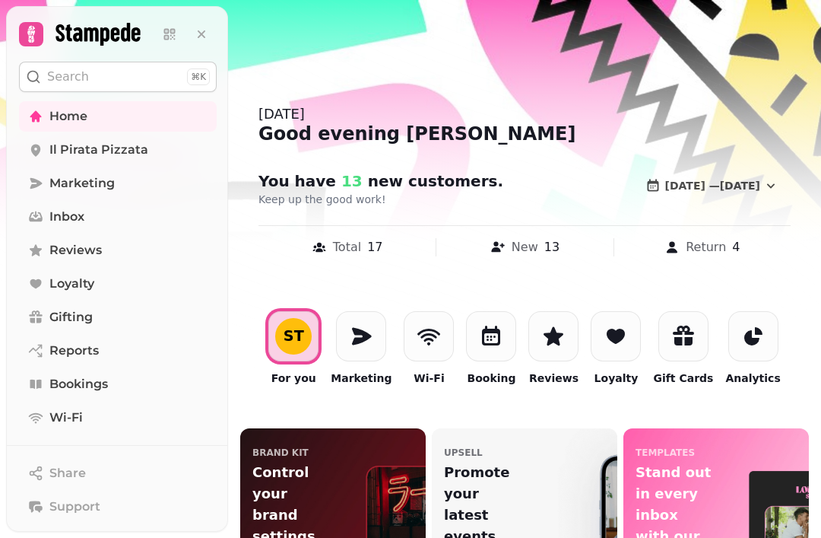
click at [139, 159] on link "Il Pirata Pizzata" at bounding box center [118, 150] width 198 height 30
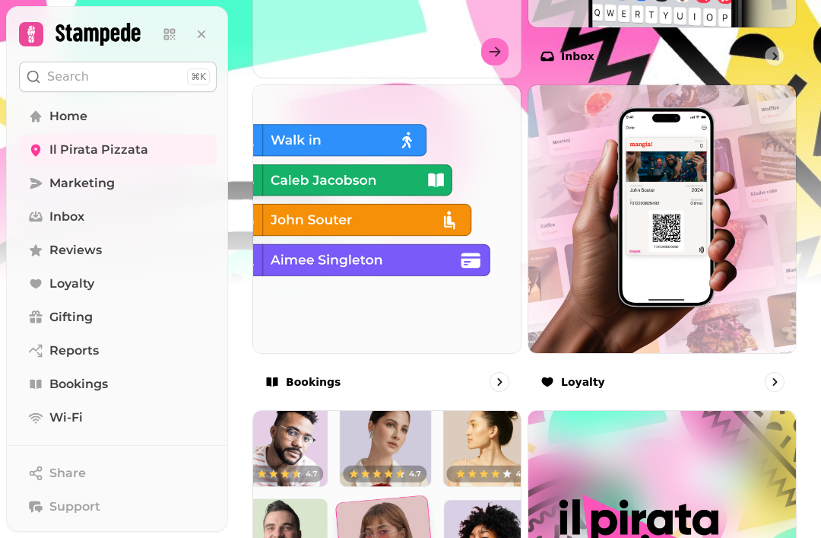
scroll to position [805, 0]
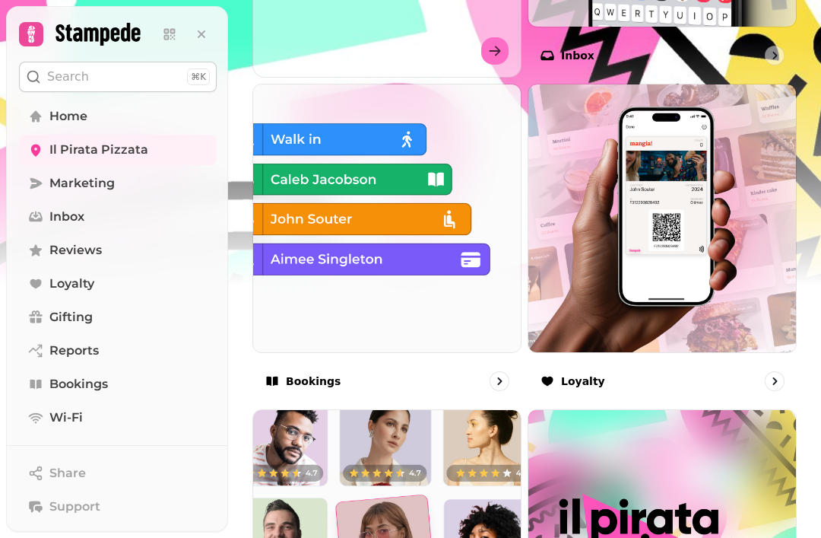
click at [446, 340] on img at bounding box center [387, 218] width 268 height 268
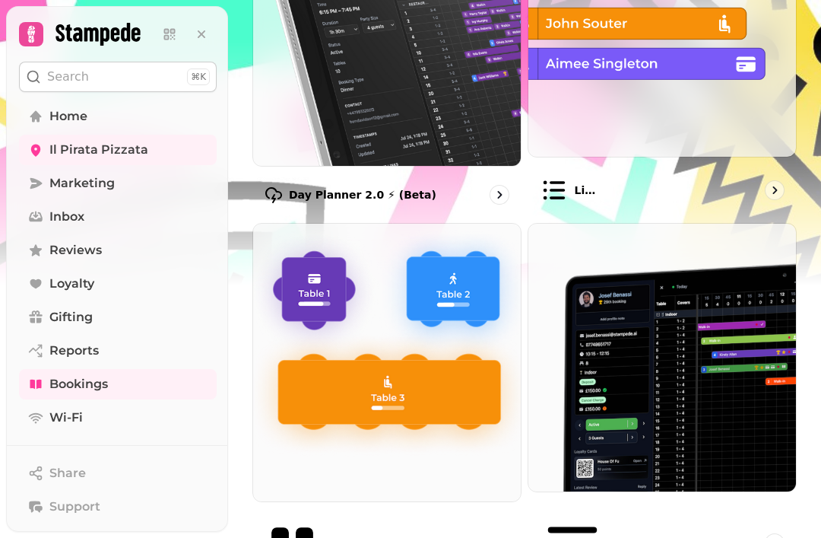
scroll to position [294, 0]
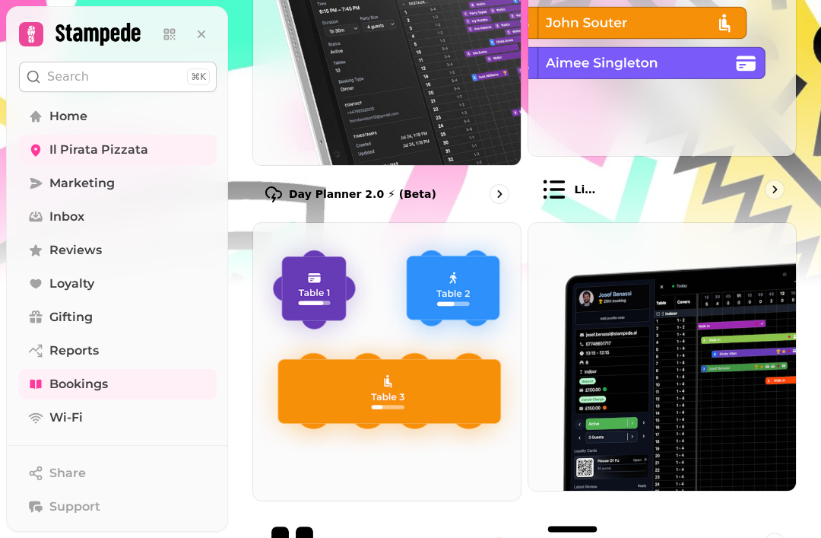
click at [134, 397] on link "Bookings" at bounding box center [118, 384] width 198 height 30
click at [417, 437] on img at bounding box center [387, 362] width 268 height 278
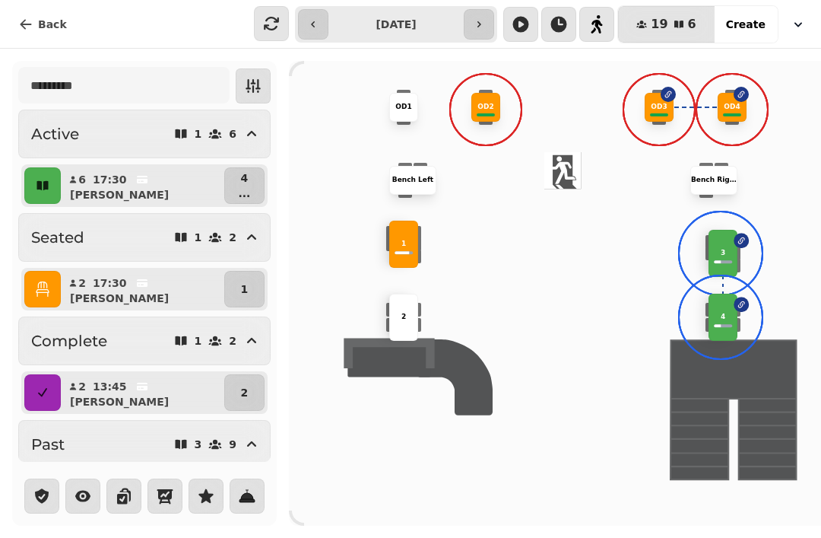
click at [56, 27] on span "Back" at bounding box center [52, 24] width 29 height 11
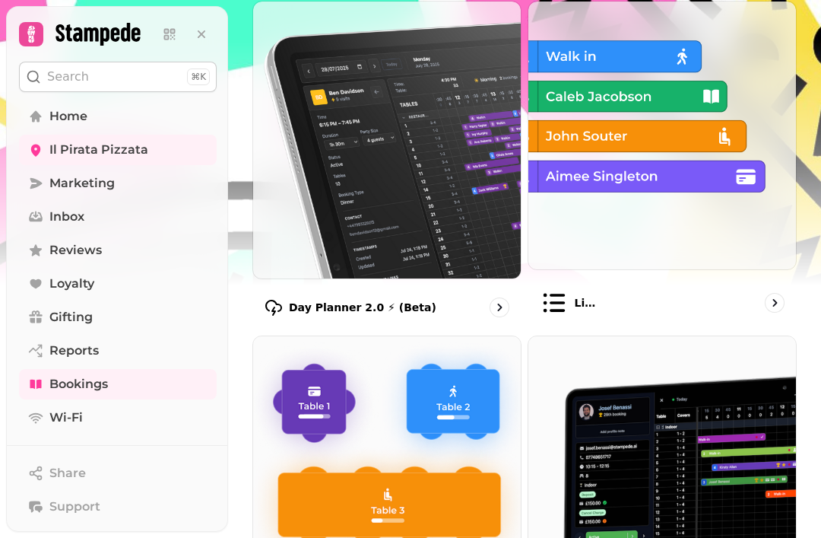
scroll to position [182, 0]
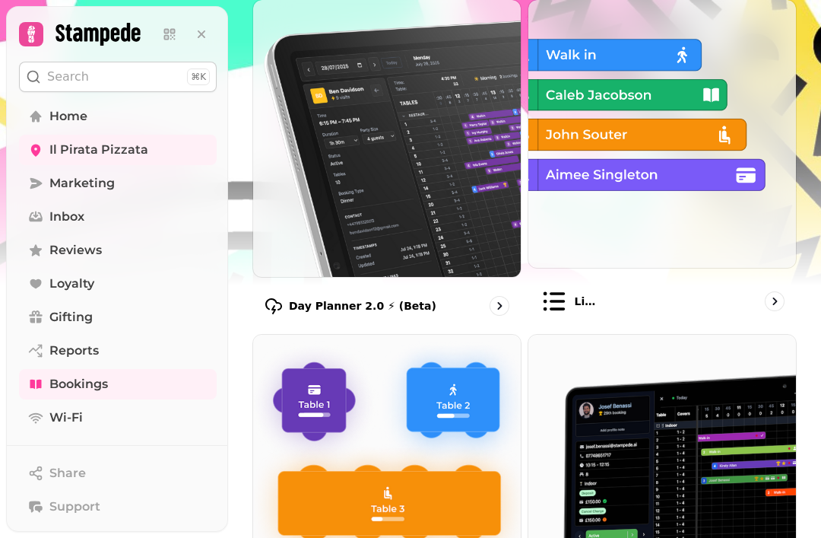
click at [421, 192] on img at bounding box center [387, 138] width 268 height 277
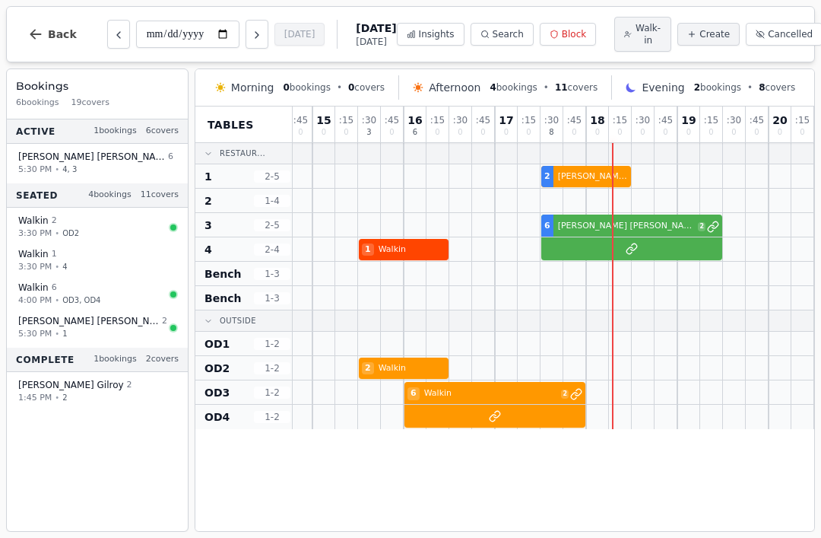
scroll to position [0, 254]
select select "****"
select select "*"
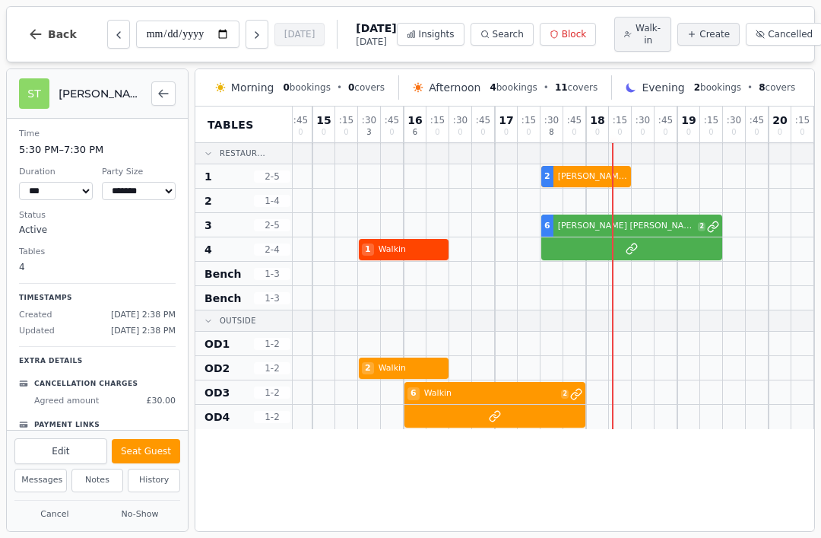
click at [618, 248] on div "1 Walkin" at bounding box center [427, 249] width 776 height 24
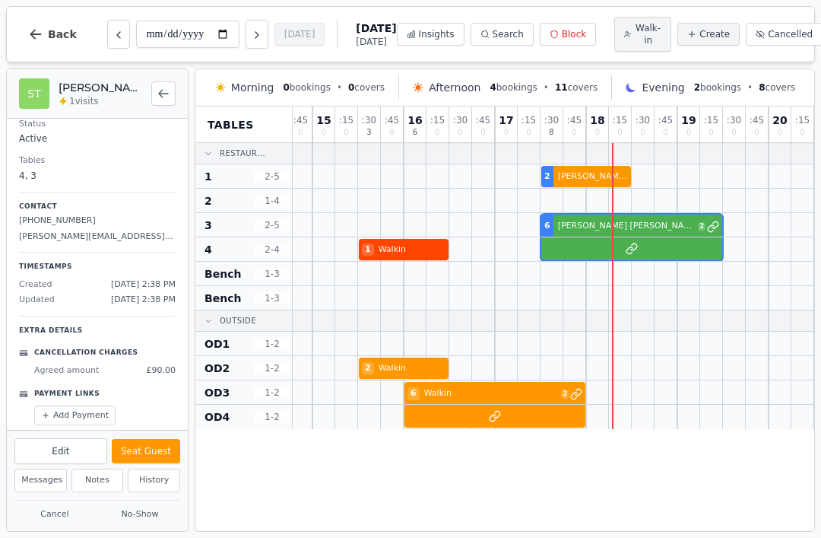
scroll to position [91, 0]
click at [146, 442] on button "Seat Guest" at bounding box center [146, 451] width 68 height 24
